Goal: Navigation & Orientation: Find specific page/section

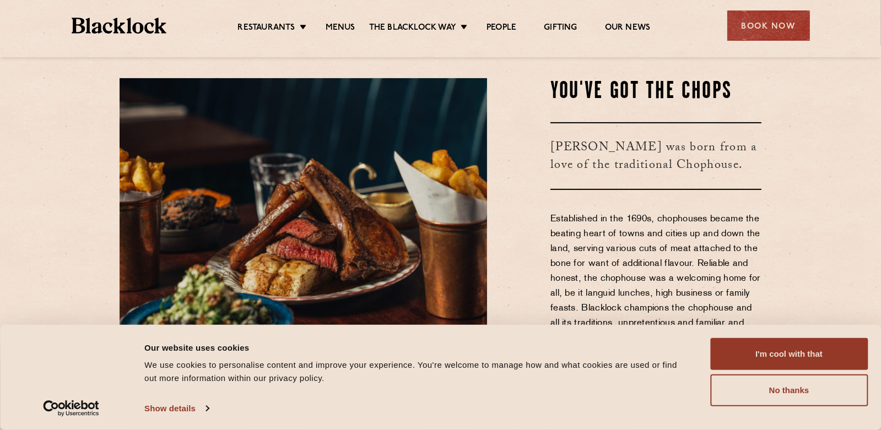
scroll to position [661, 0]
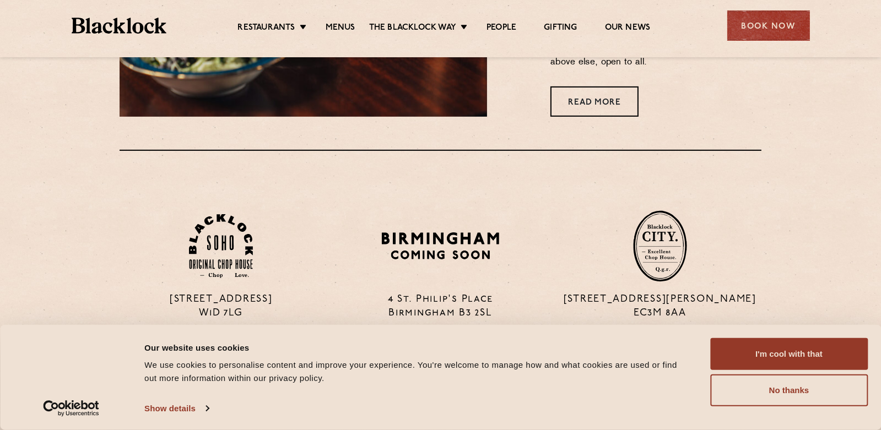
click at [295, 19] on ul "Restaurants Soho City Shoreditch Covent Garden Canary Wharf Manchester Birmingh…" at bounding box center [443, 26] width 555 height 18
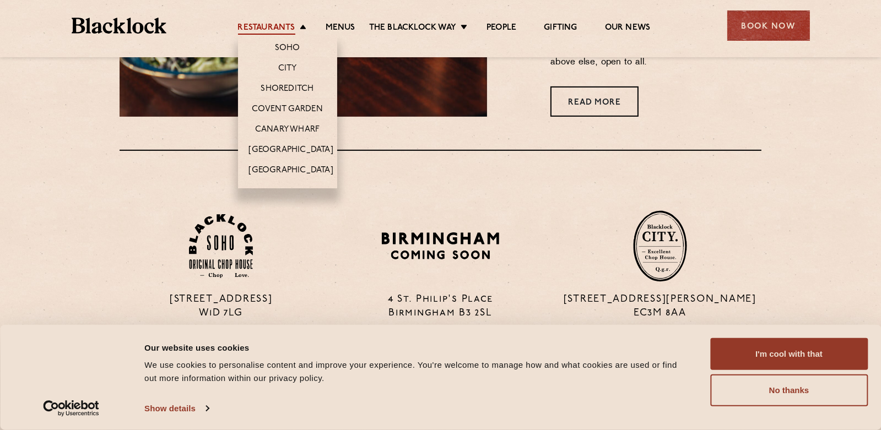
click at [293, 25] on link "Restaurants" at bounding box center [266, 29] width 57 height 12
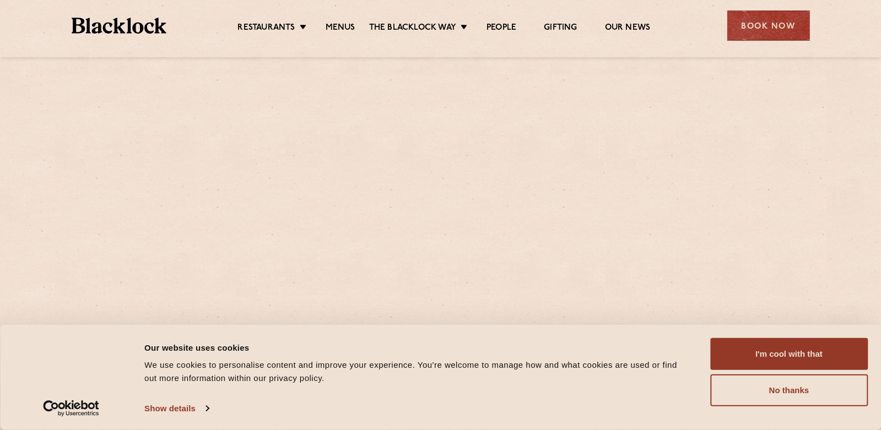
click at [293, 25] on link "Restaurants" at bounding box center [266, 29] width 57 height 12
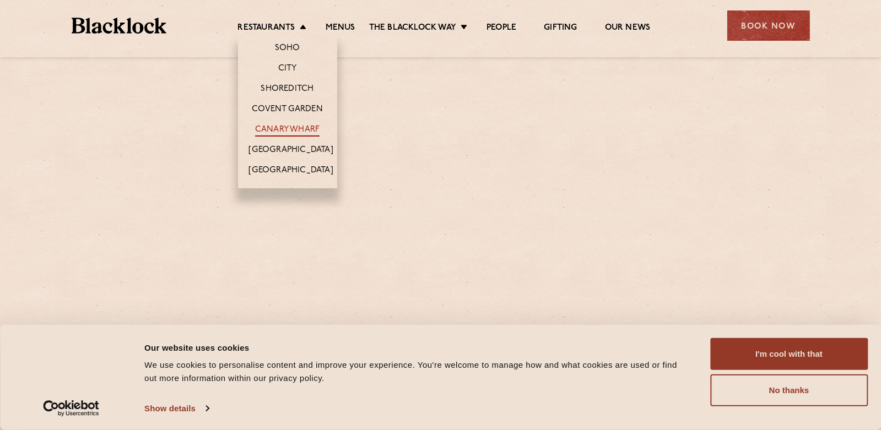
click at [299, 124] on link "Canary Wharf" at bounding box center [287, 130] width 64 height 12
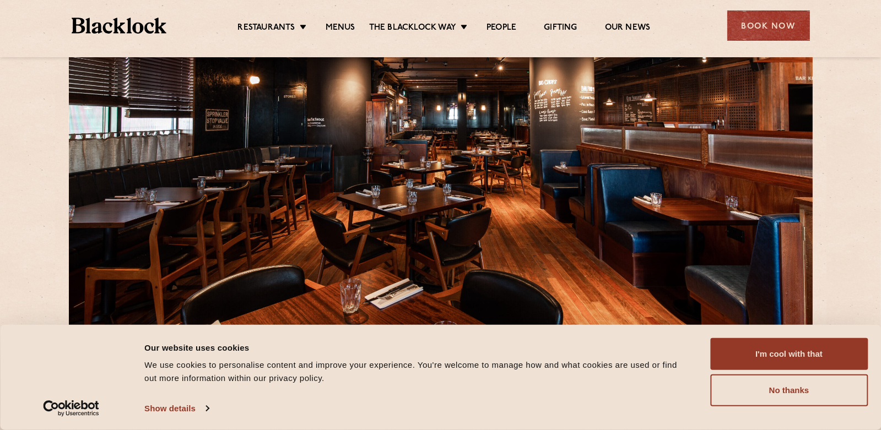
scroll to position [165, 0]
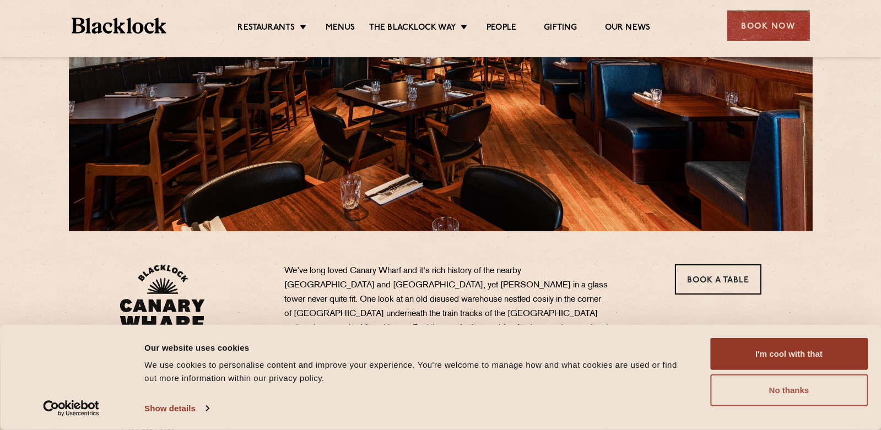
click at [783, 384] on button "No thanks" at bounding box center [789, 391] width 158 height 32
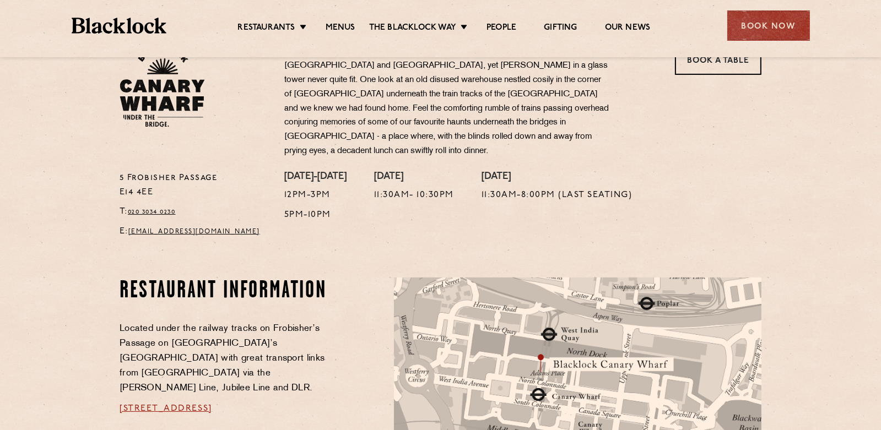
scroll to position [385, 0]
click at [342, 27] on link "Menus" at bounding box center [341, 29] width 30 height 12
